Goal: Task Accomplishment & Management: Manage account settings

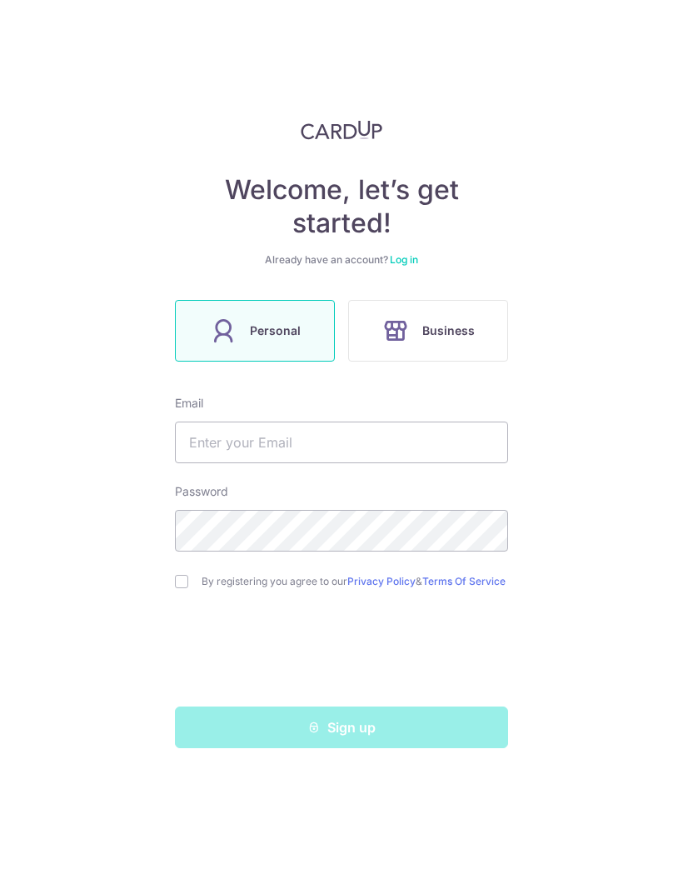
click at [418, 261] on link "Log in" at bounding box center [404, 259] width 28 height 12
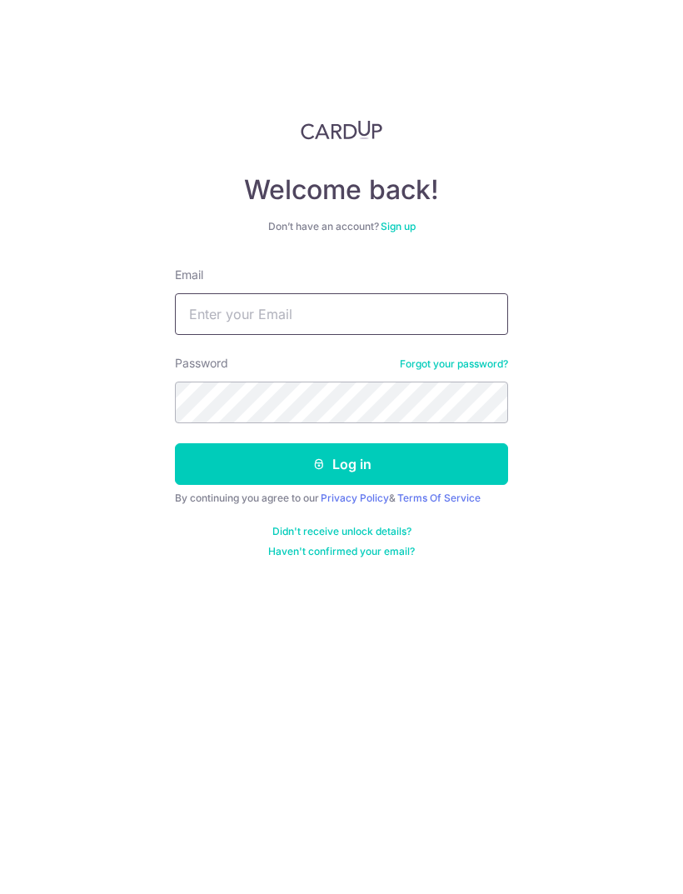
click at [331, 307] on input "Email" at bounding box center [341, 314] width 333 height 42
type input "[EMAIL_ADDRESS][DOMAIN_NAME]"
click at [395, 457] on button "Log in" at bounding box center [341, 464] width 333 height 42
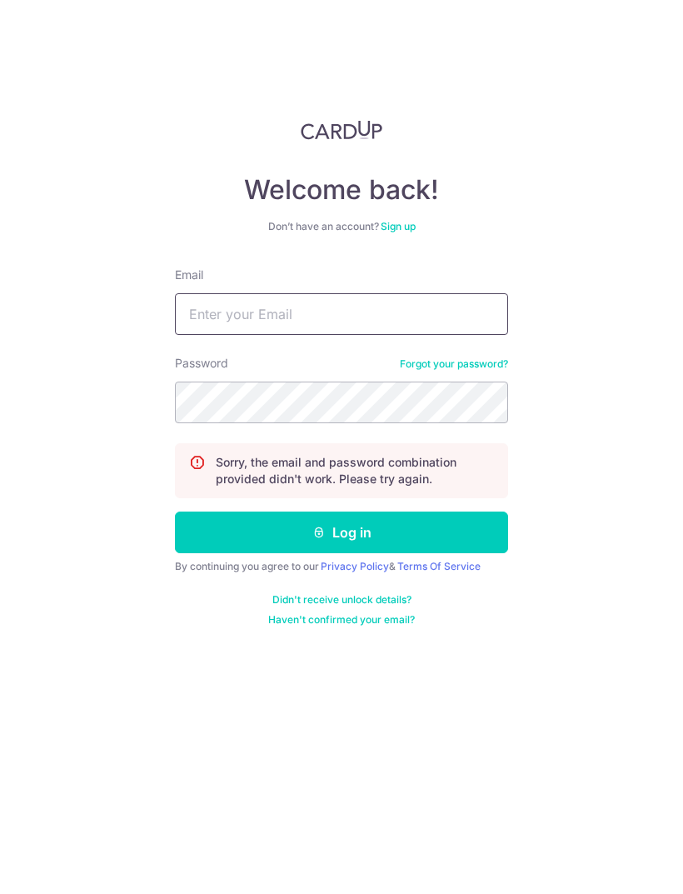
click at [317, 311] on input "Email" at bounding box center [341, 314] width 333 height 42
type input "[EMAIL_ADDRESS][DOMAIN_NAME]"
click at [376, 527] on button "Log in" at bounding box center [341, 533] width 333 height 42
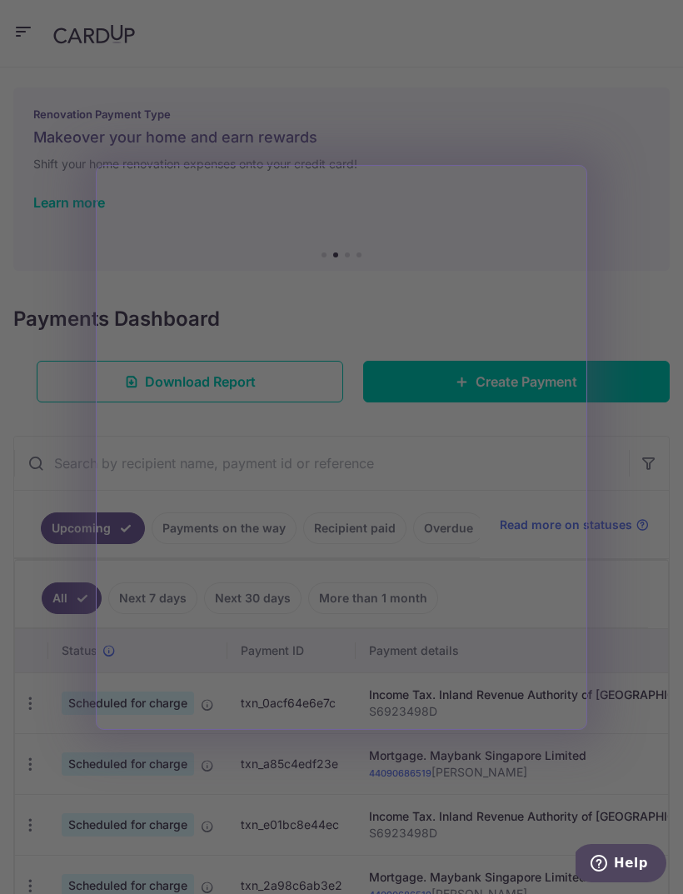
click at [640, 305] on div at bounding box center [345, 451] width 690 height 903
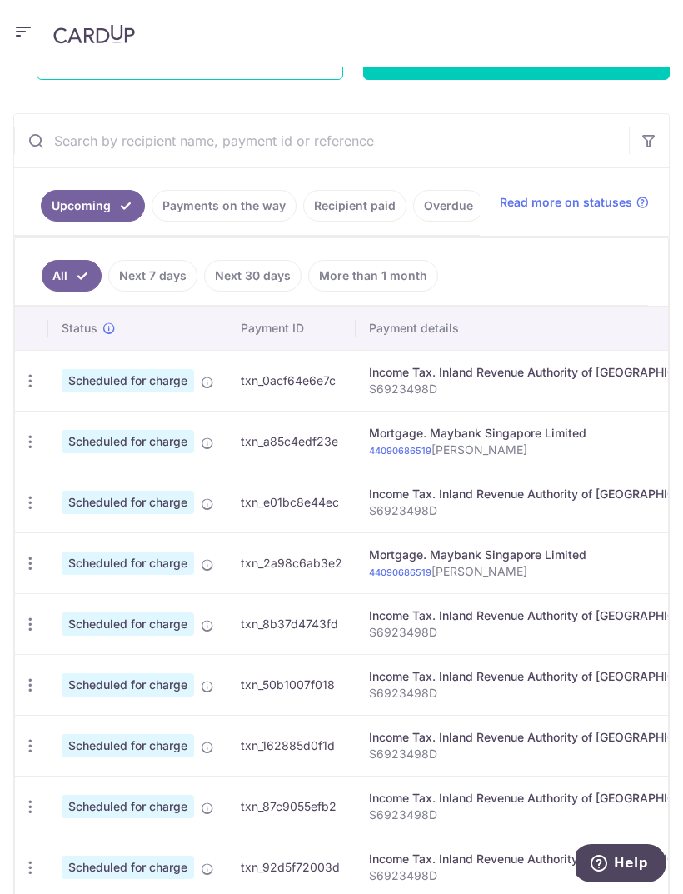
scroll to position [330, 0]
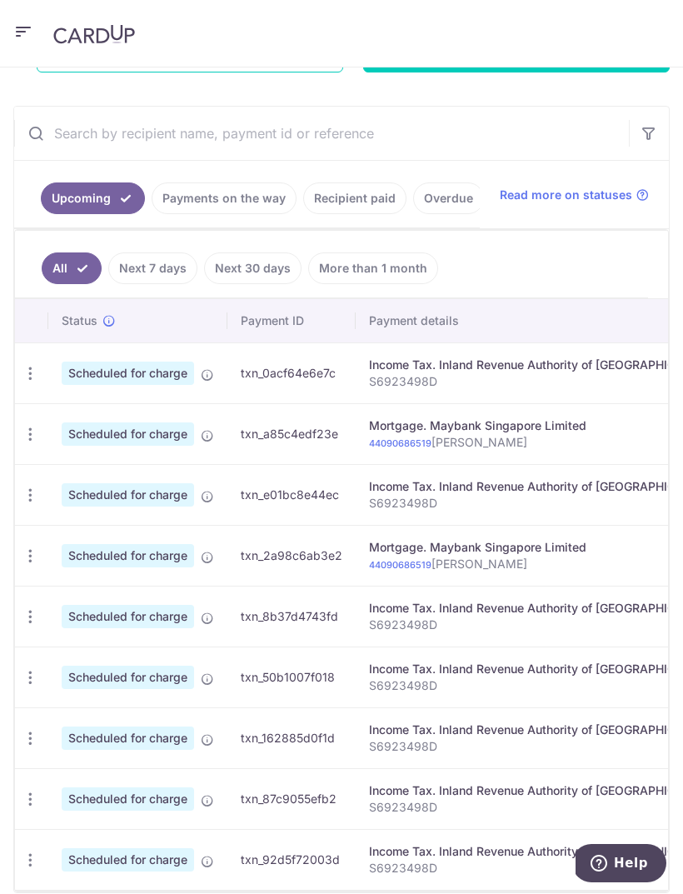
click at [368, 210] on link "Recipient paid" at bounding box center [354, 198] width 103 height 32
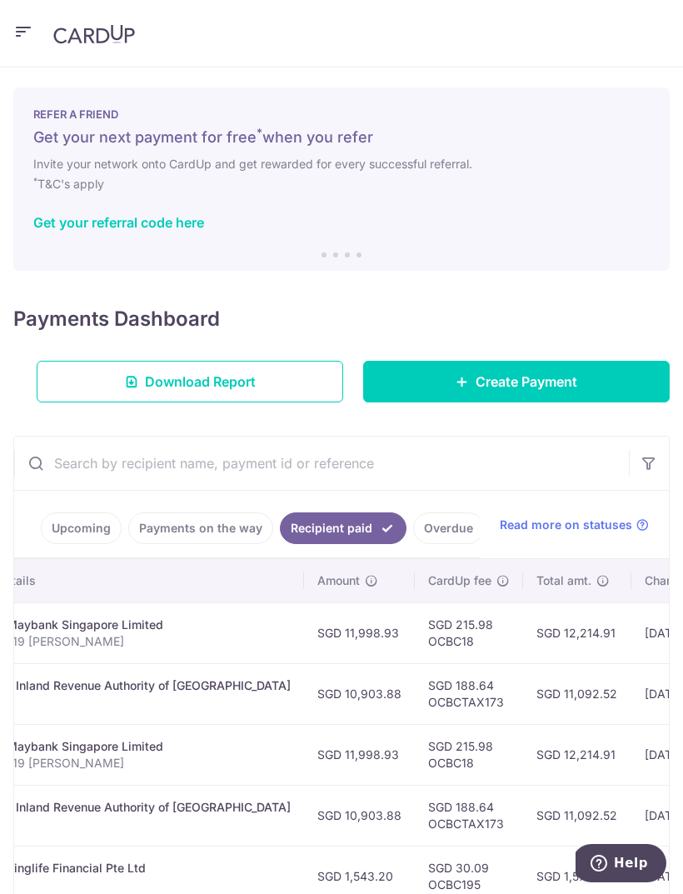
scroll to position [0, 383]
